Goal: Transaction & Acquisition: Purchase product/service

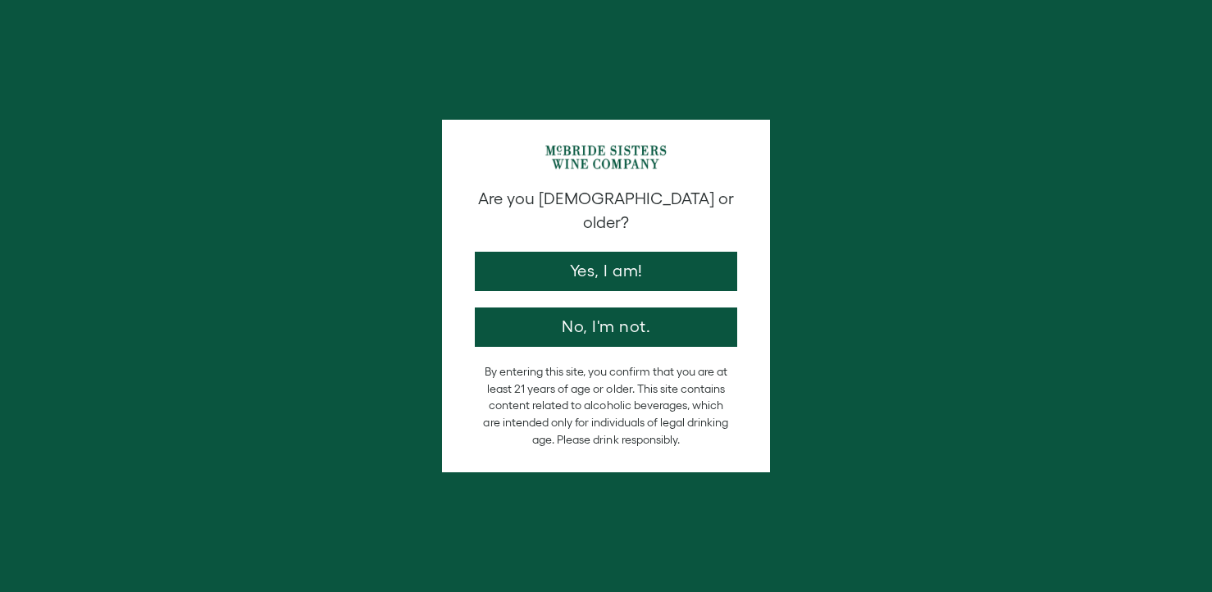
click at [629, 256] on button "Yes, I am!" at bounding box center [606, 271] width 262 height 39
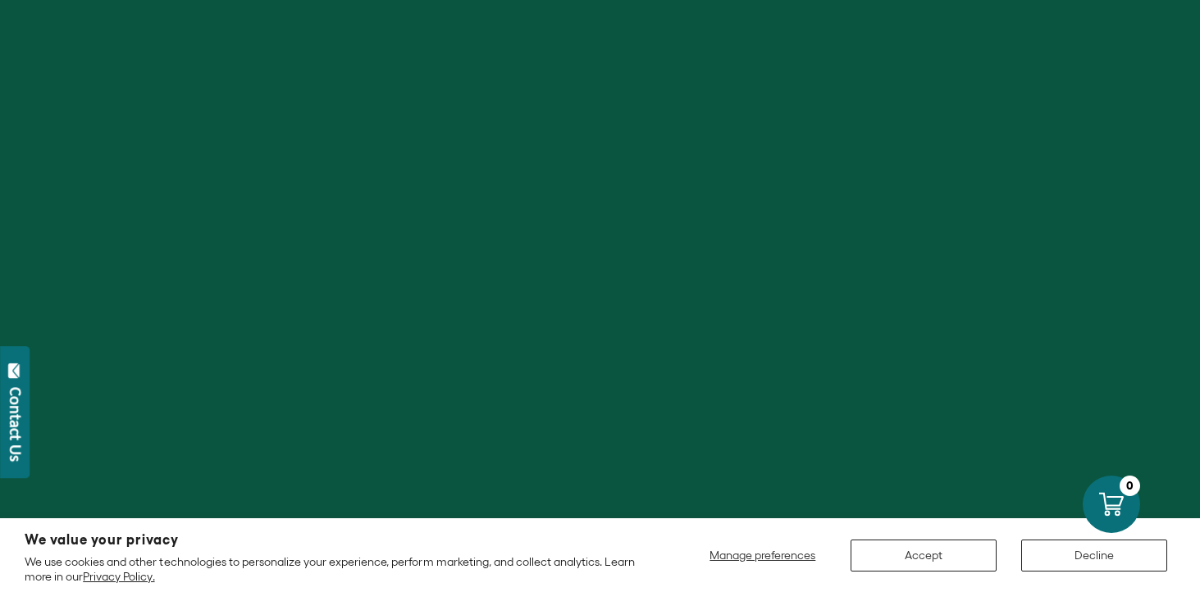
scroll to position [22, 0]
click at [937, 554] on button "Accept" at bounding box center [923, 556] width 146 height 32
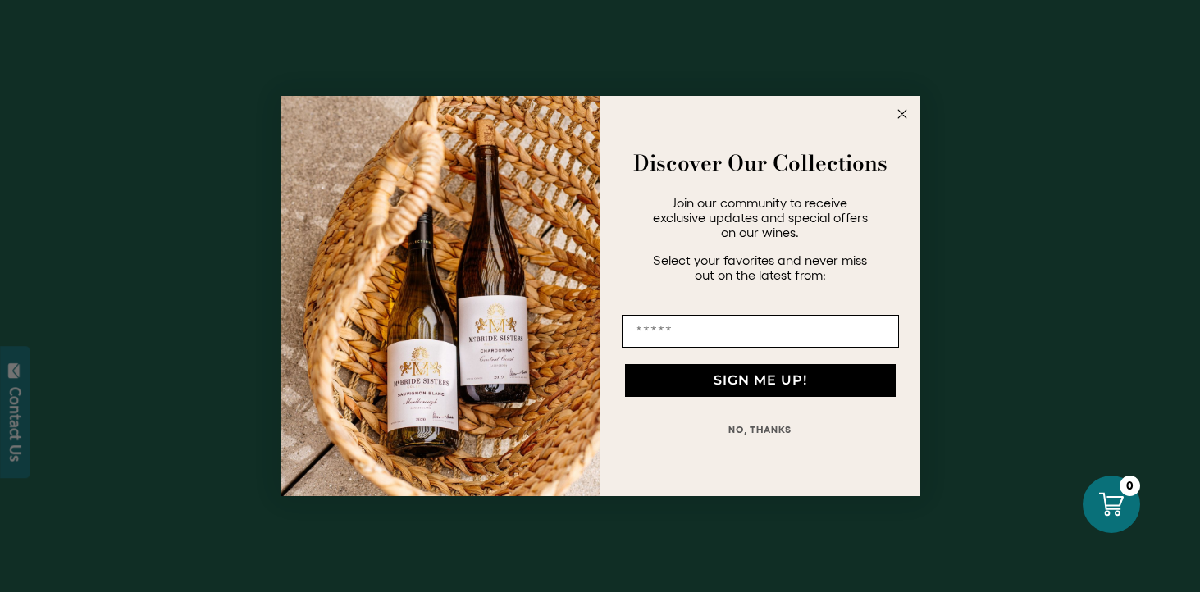
scroll to position [30, 0]
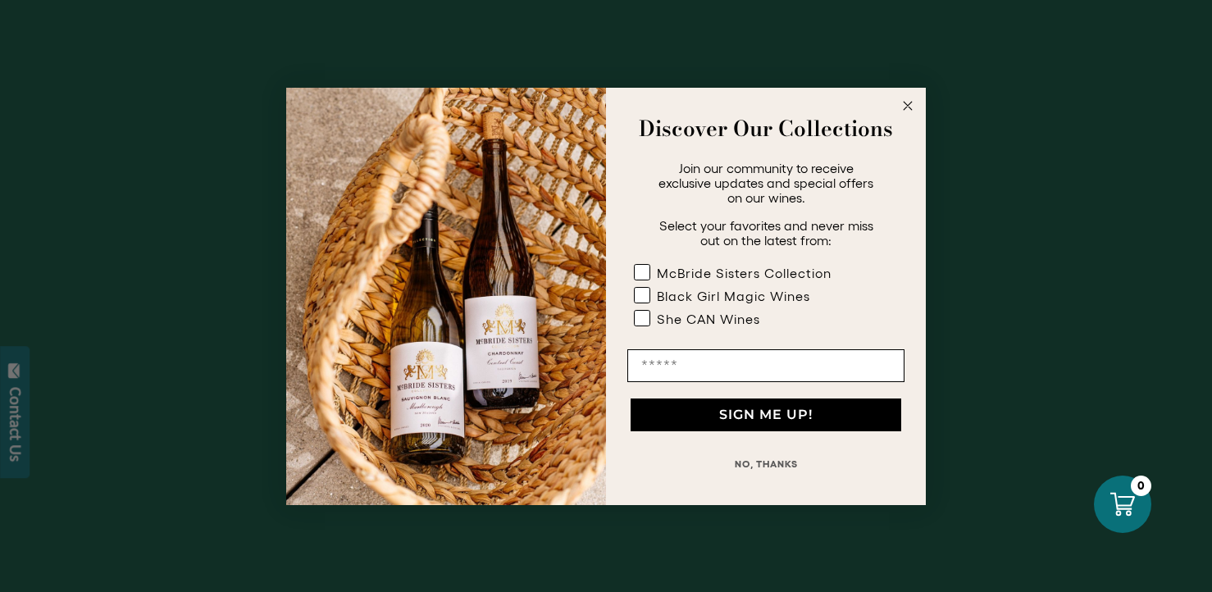
click at [904, 105] on circle "Close dialog" at bounding box center [908, 105] width 19 height 19
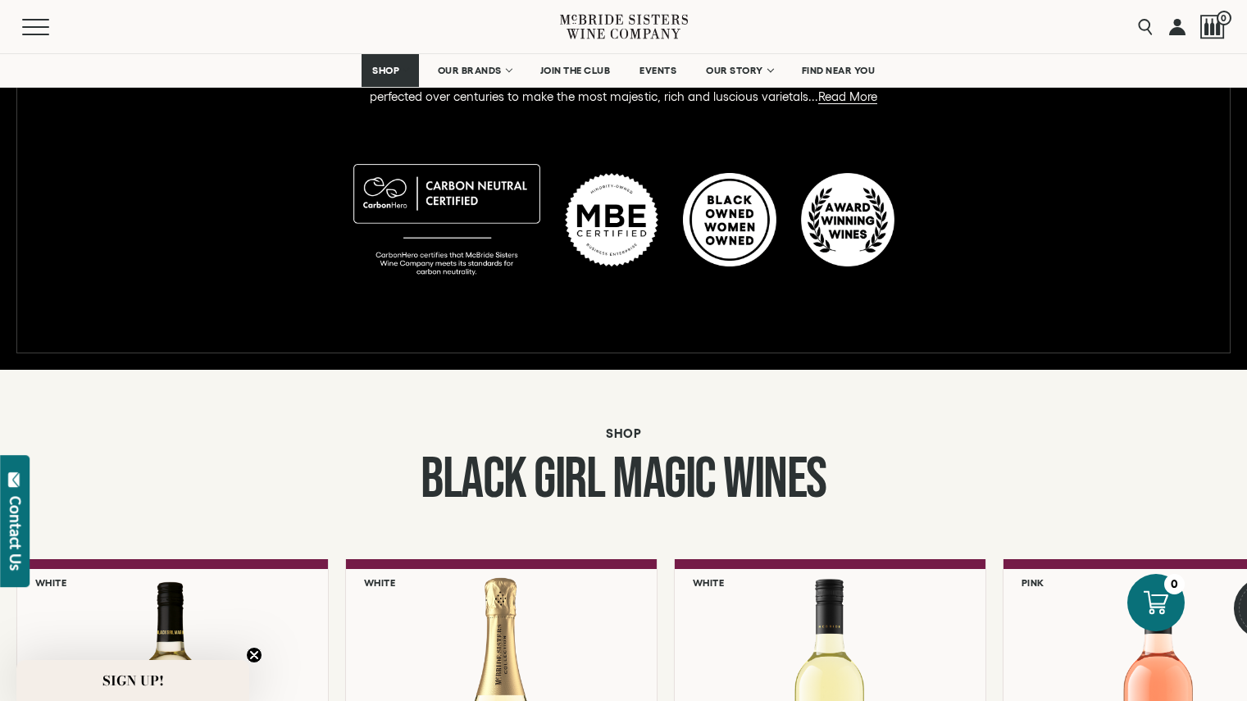
scroll to position [1274, 0]
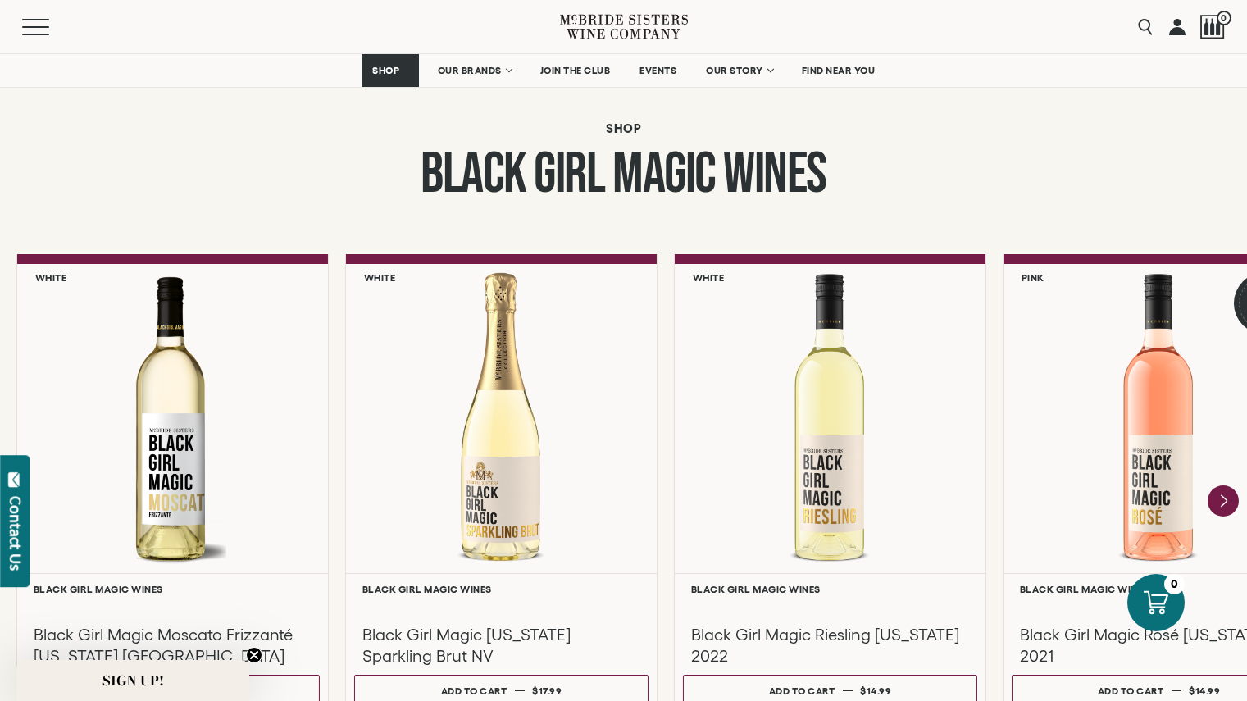
click at [518, 471] on div at bounding box center [501, 418] width 311 height 309
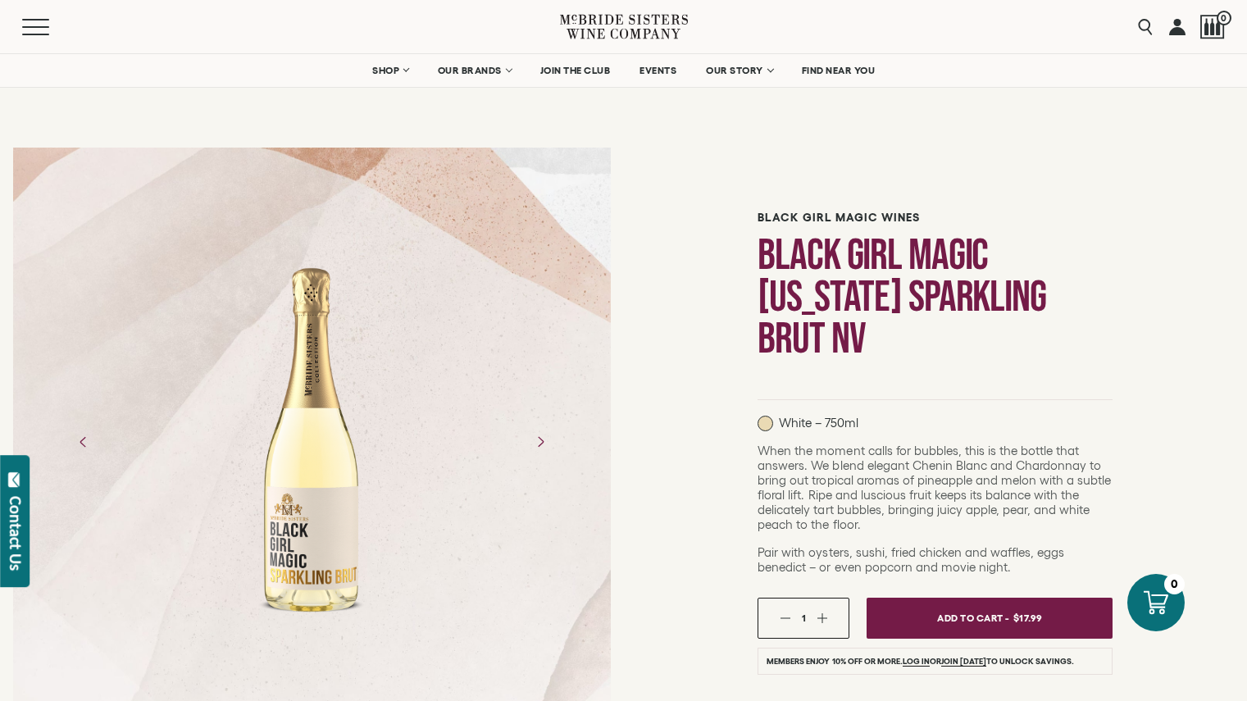
click at [541, 441] on icon "Next" at bounding box center [540, 442] width 26 height 26
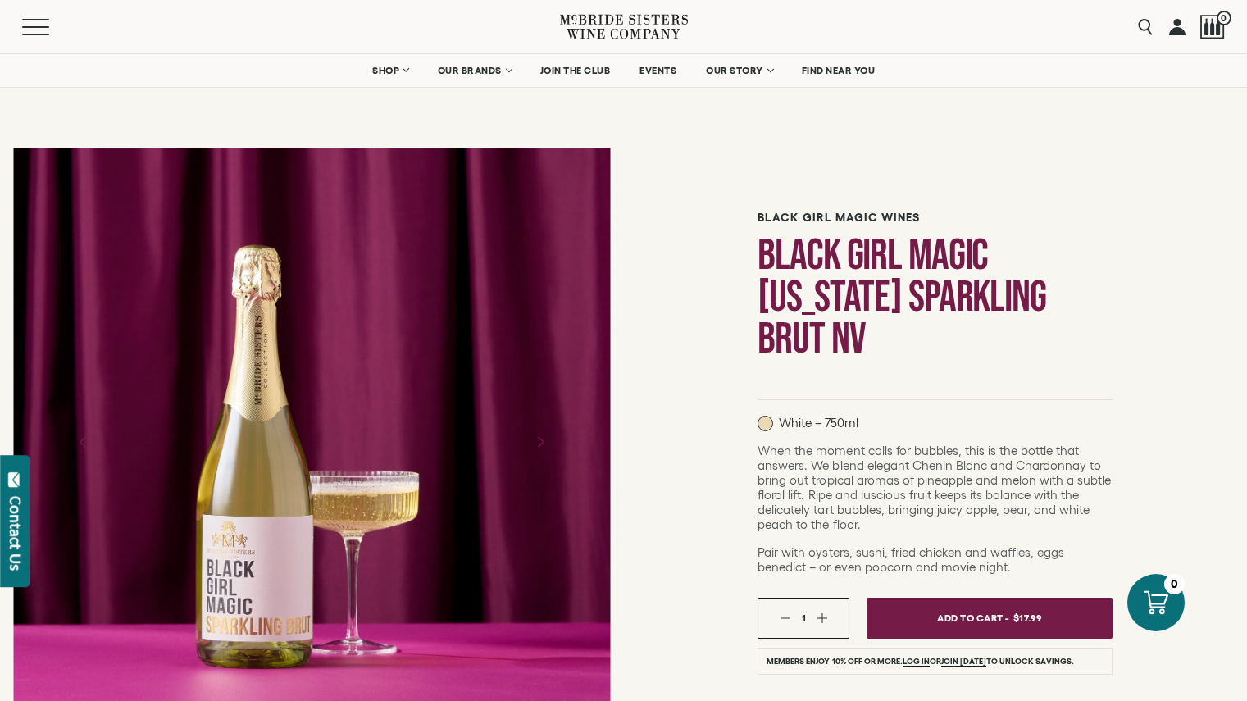
click at [16, 22] on div "Menu Search 0" at bounding box center [623, 26] width 1247 height 53
click at [31, 26] on span "Mobile Menu Trigger" at bounding box center [35, 27] width 27 height 2
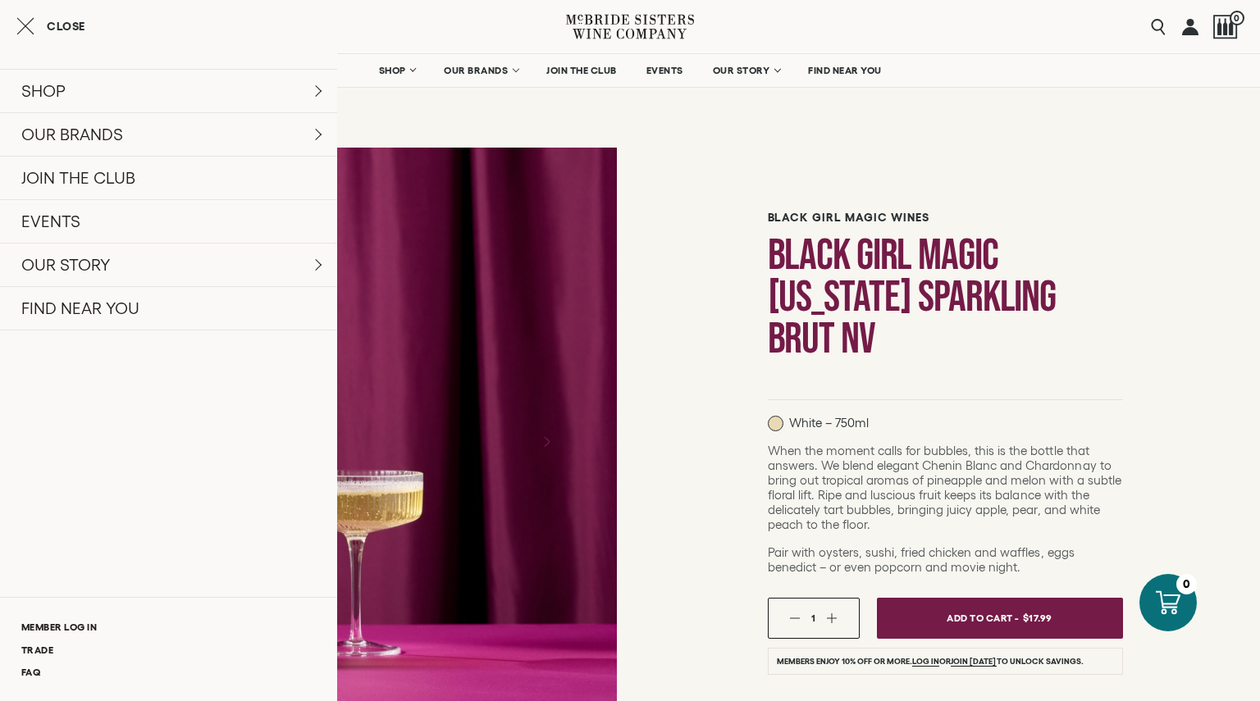
click at [78, 417] on div "SHOP Sets Reds Whites [GEOGRAPHIC_DATA] Sparkling All Wines OUR BRANDS [PERSON_…" at bounding box center [168, 359] width 337 height 647
drag, startPoint x: 0, startPoint y: 0, endPoint x: 750, endPoint y: 472, distance: 886.2
click at [750, 472] on div "Black Girl Magic Wines Black Girl Magic [US_STATE] Sparkling Brut NV White – 75…" at bounding box center [945, 572] width 630 height 877
drag, startPoint x: 750, startPoint y: 472, endPoint x: 27, endPoint y: 20, distance: 852.8
click at [27, 20] on icon "Close cart" at bounding box center [25, 26] width 18 height 20
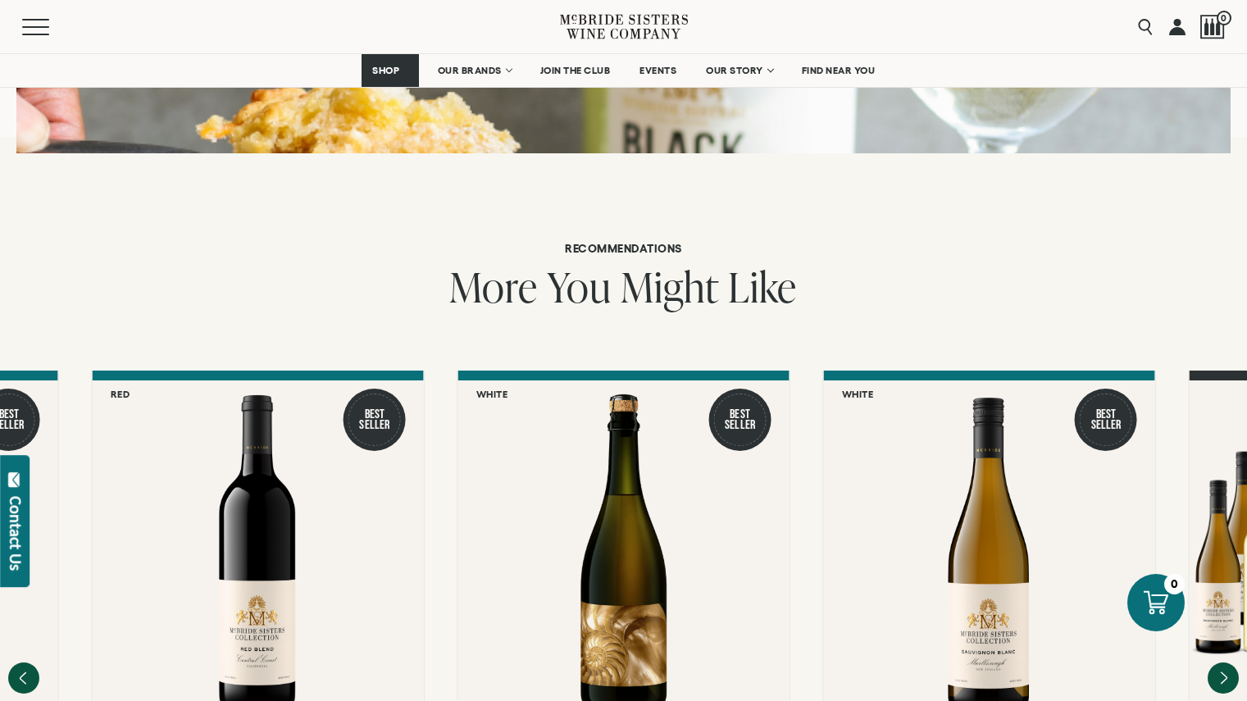
scroll to position [4201, 0]
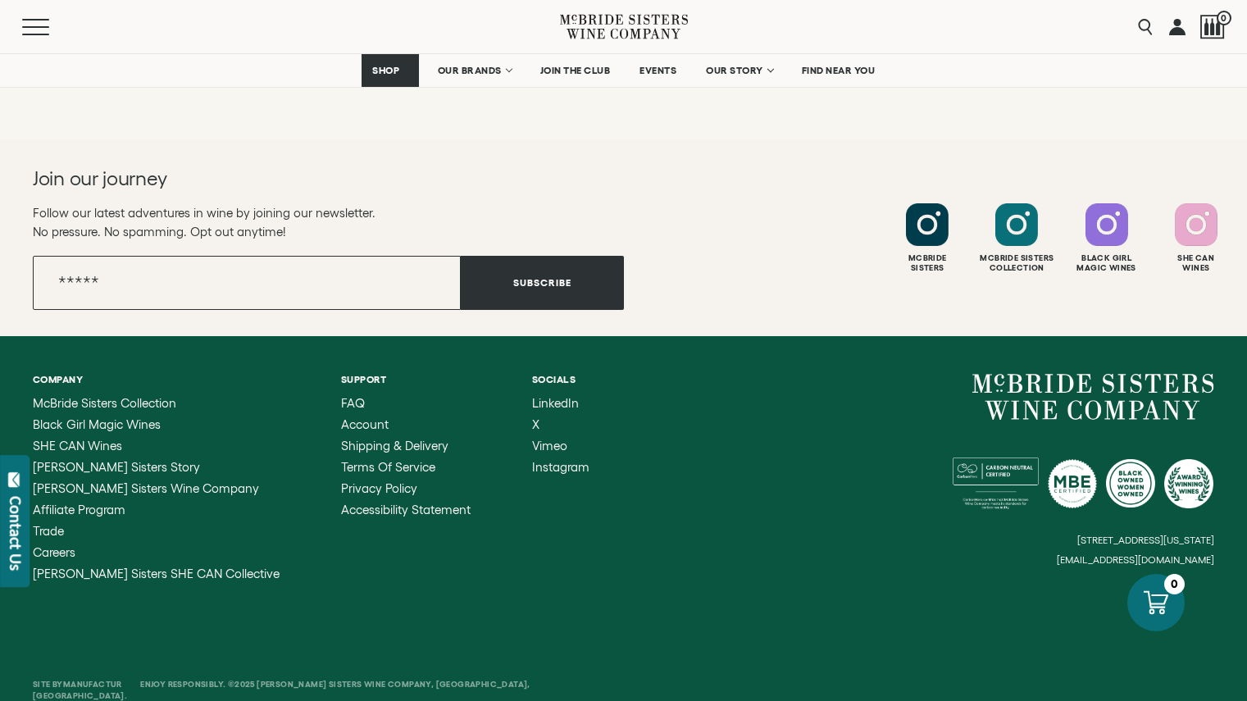
click at [1105, 203] on div at bounding box center [1107, 224] width 43 height 43
